Goal: Task Accomplishment & Management: Manage account settings

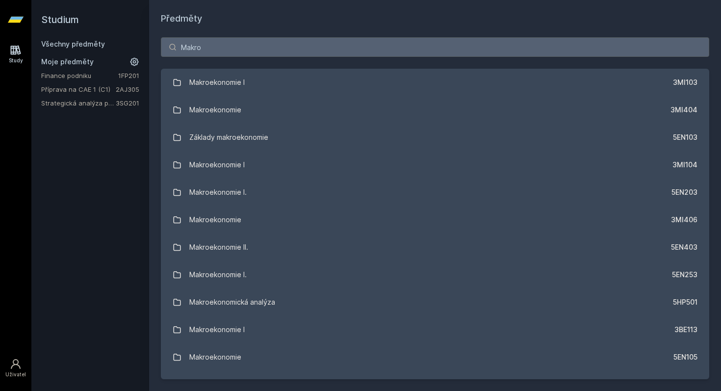
click at [90, 88] on link "Příprava na CAE 1 (C1)" at bounding box center [78, 89] width 75 height 10
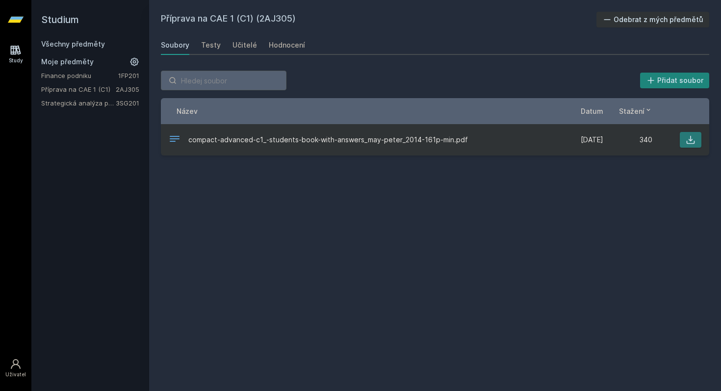
click at [687, 143] on icon at bounding box center [691, 140] width 10 height 10
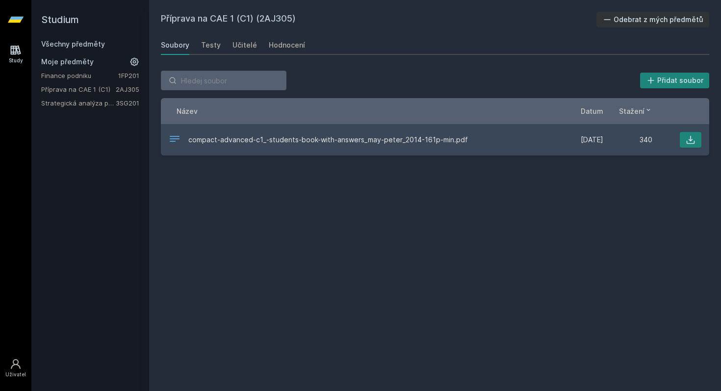
click at [96, 41] on link "Všechny předměty" at bounding box center [73, 44] width 64 height 8
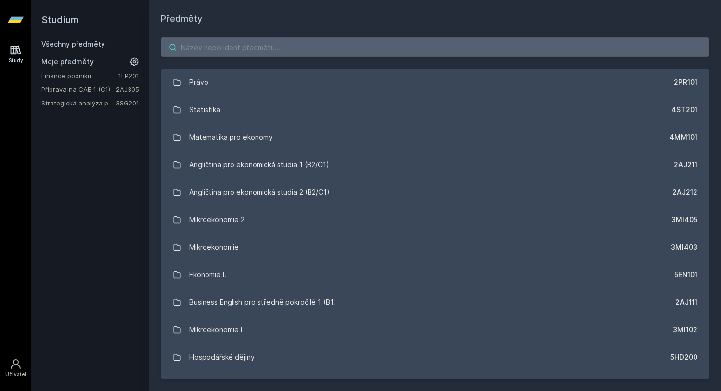
click at [200, 47] on input "search" at bounding box center [435, 47] width 548 height 20
paste input "3MI202 - Mikroekonomie I"
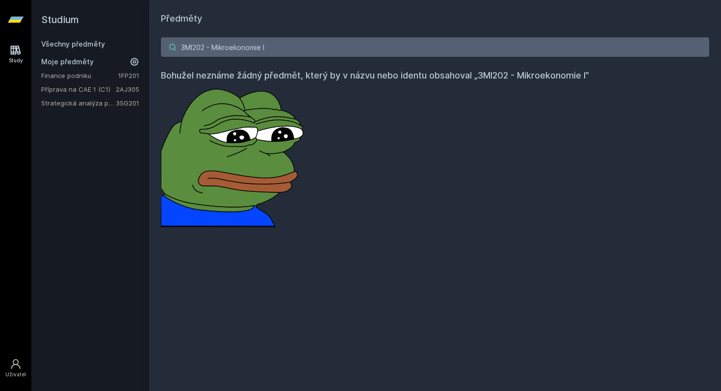
type input "3MI202 - Mikroekonomie I"
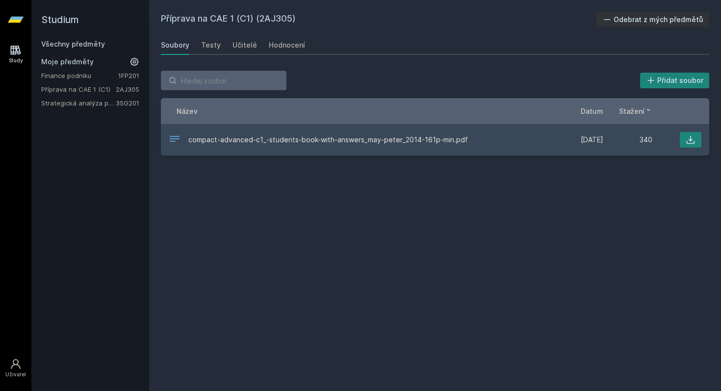
click at [88, 46] on link "Všechny předměty" at bounding box center [73, 44] width 64 height 8
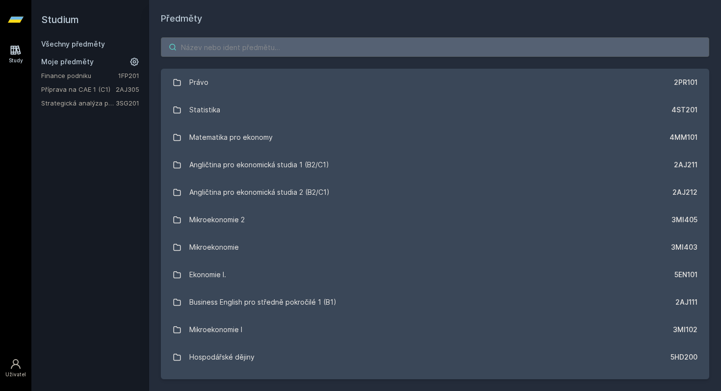
click at [212, 46] on input "search" at bounding box center [435, 47] width 548 height 20
paste input "4EK212"
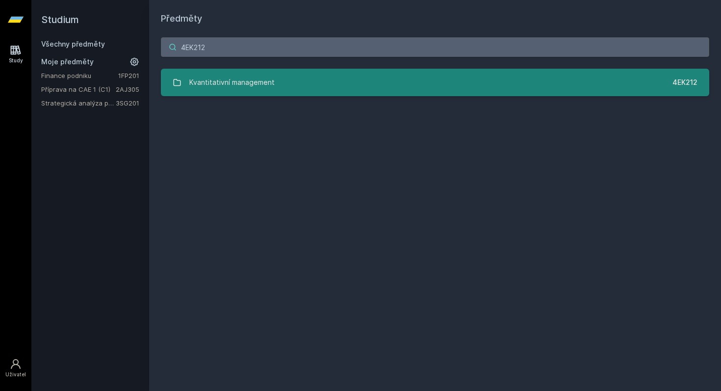
type input "4EK212"
click at [434, 78] on link "Kvantitativní management 4EK212" at bounding box center [435, 82] width 548 height 27
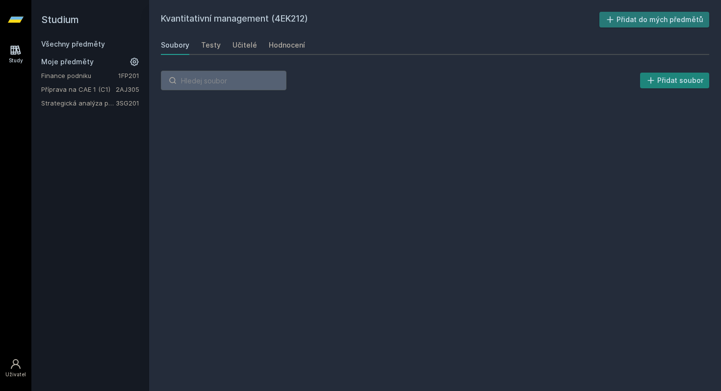
click at [621, 25] on button "Přidat do mých předmětů" at bounding box center [654, 20] width 110 height 16
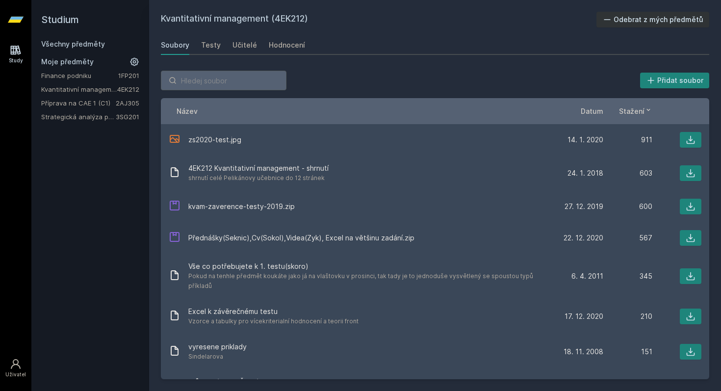
click at [69, 44] on link "Všechny předměty" at bounding box center [73, 44] width 64 height 8
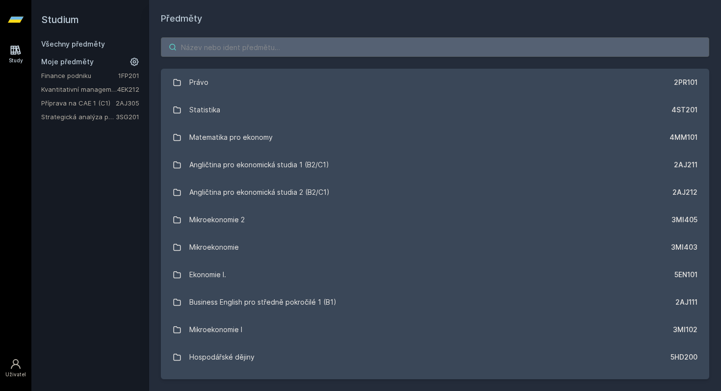
click at [205, 50] on input "search" at bounding box center [435, 47] width 548 height 20
paste input "4IZ210"
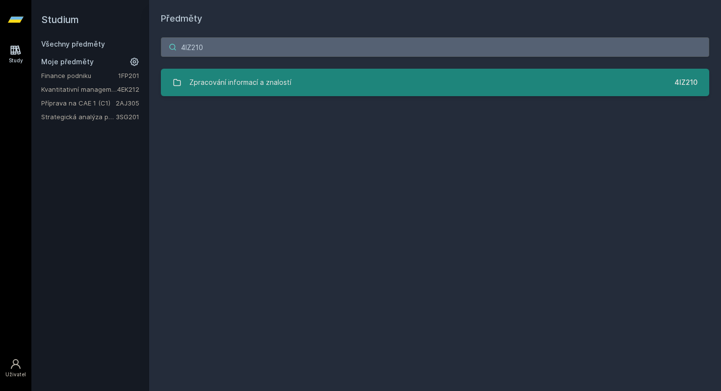
type input "4IZ210"
click at [454, 80] on link "Zpracování informací a znalostí 4IZ210" at bounding box center [435, 82] width 548 height 27
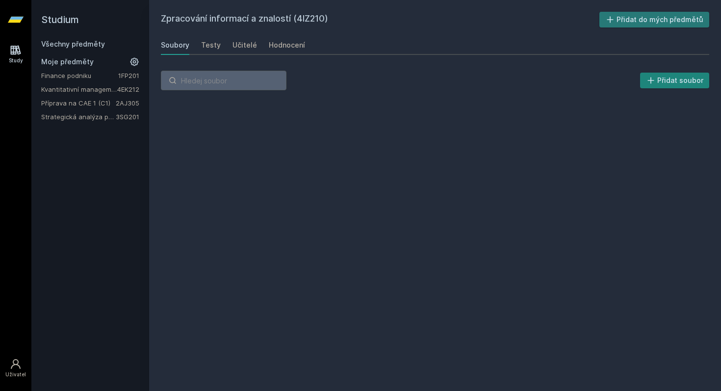
click at [638, 18] on button "Přidat do mých předmětů" at bounding box center [654, 20] width 110 height 16
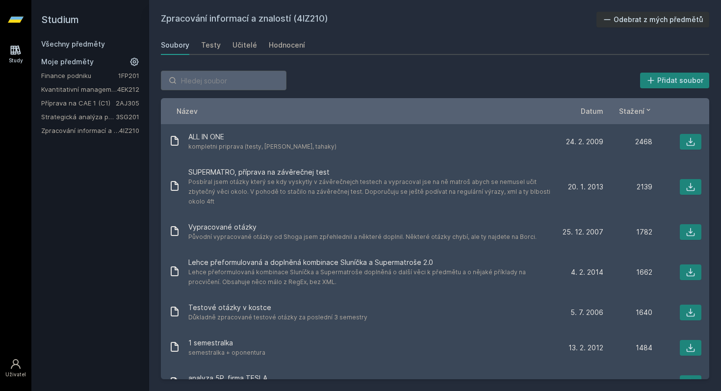
click at [75, 43] on link "Všechny předměty" at bounding box center [73, 44] width 64 height 8
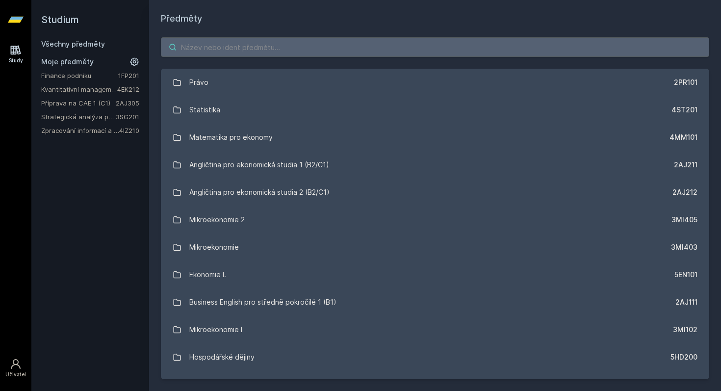
click at [204, 52] on input "search" at bounding box center [435, 47] width 548 height 20
paste input "4SA220"
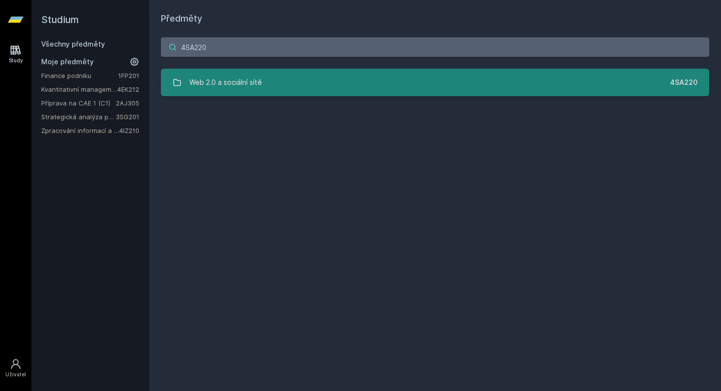
type input "4SA220"
click at [374, 79] on link "Web 2.0 a sociální sítě 4SA220" at bounding box center [435, 82] width 548 height 27
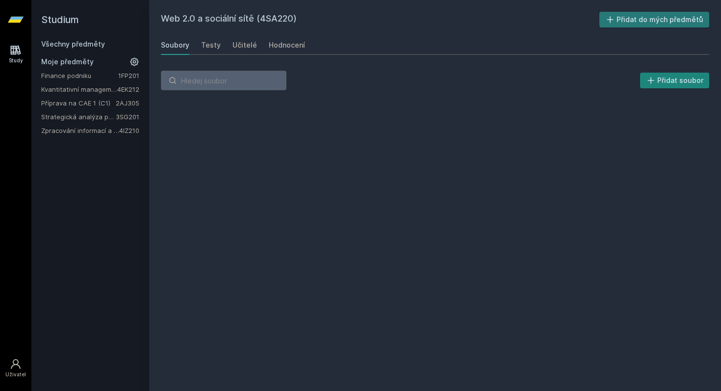
click at [615, 22] on icon at bounding box center [610, 20] width 10 height 10
